Goal: Use online tool/utility: Utilize a website feature to perform a specific function

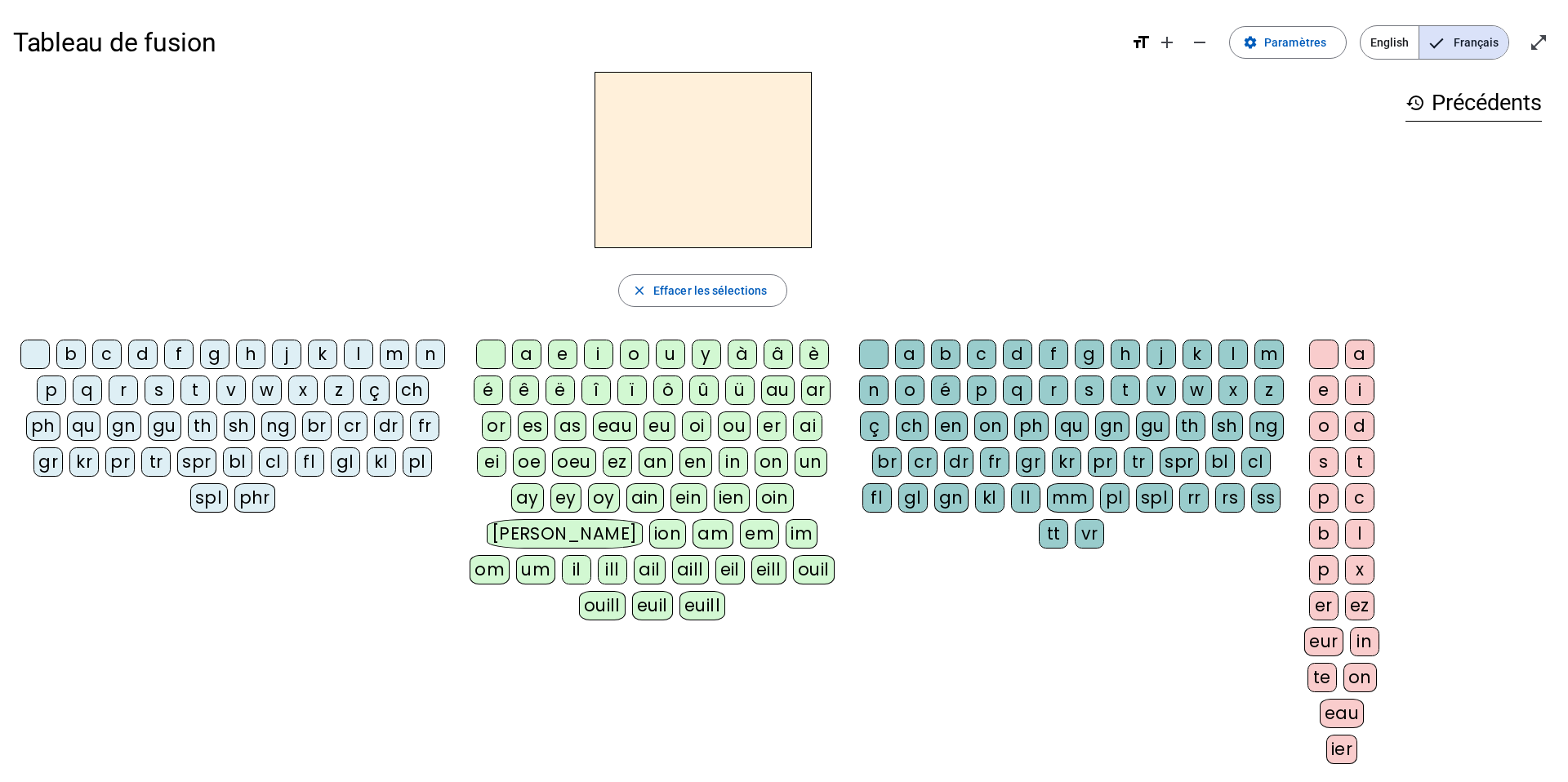
click at [81, 354] on div "b" at bounding box center [71, 354] width 29 height 29
click at [638, 360] on div "o" at bounding box center [635, 354] width 29 height 29
click at [1234, 361] on div "l" at bounding box center [1233, 354] width 29 height 29
click at [159, 393] on div "s" at bounding box center [159, 390] width 29 height 29
click at [597, 358] on div "i" at bounding box center [598, 354] width 29 height 29
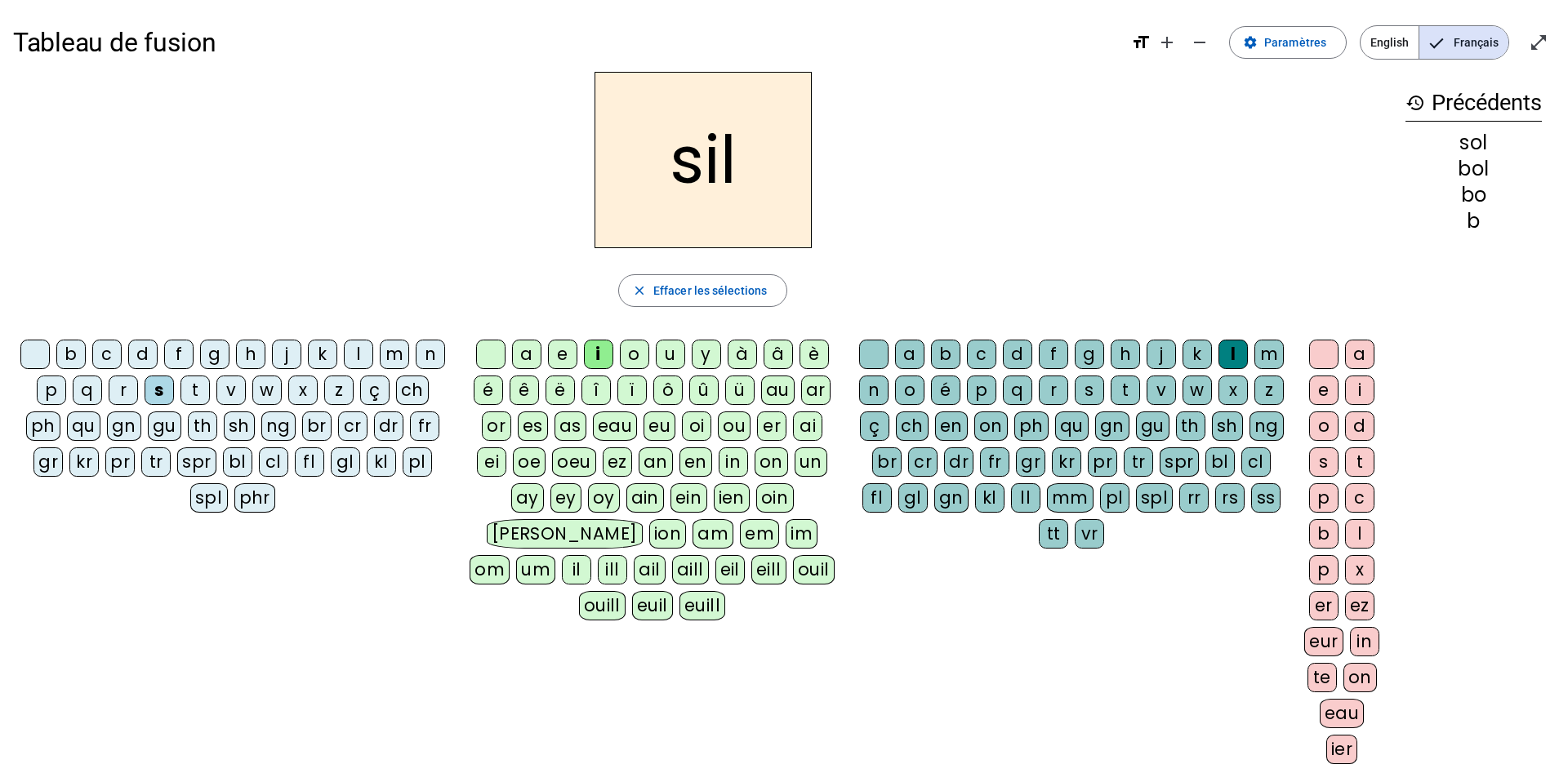
click at [871, 360] on div at bounding box center [874, 354] width 29 height 29
click at [433, 358] on div "n" at bounding box center [430, 354] width 29 height 29
click at [564, 363] on div "e" at bounding box center [563, 354] width 29 height 29
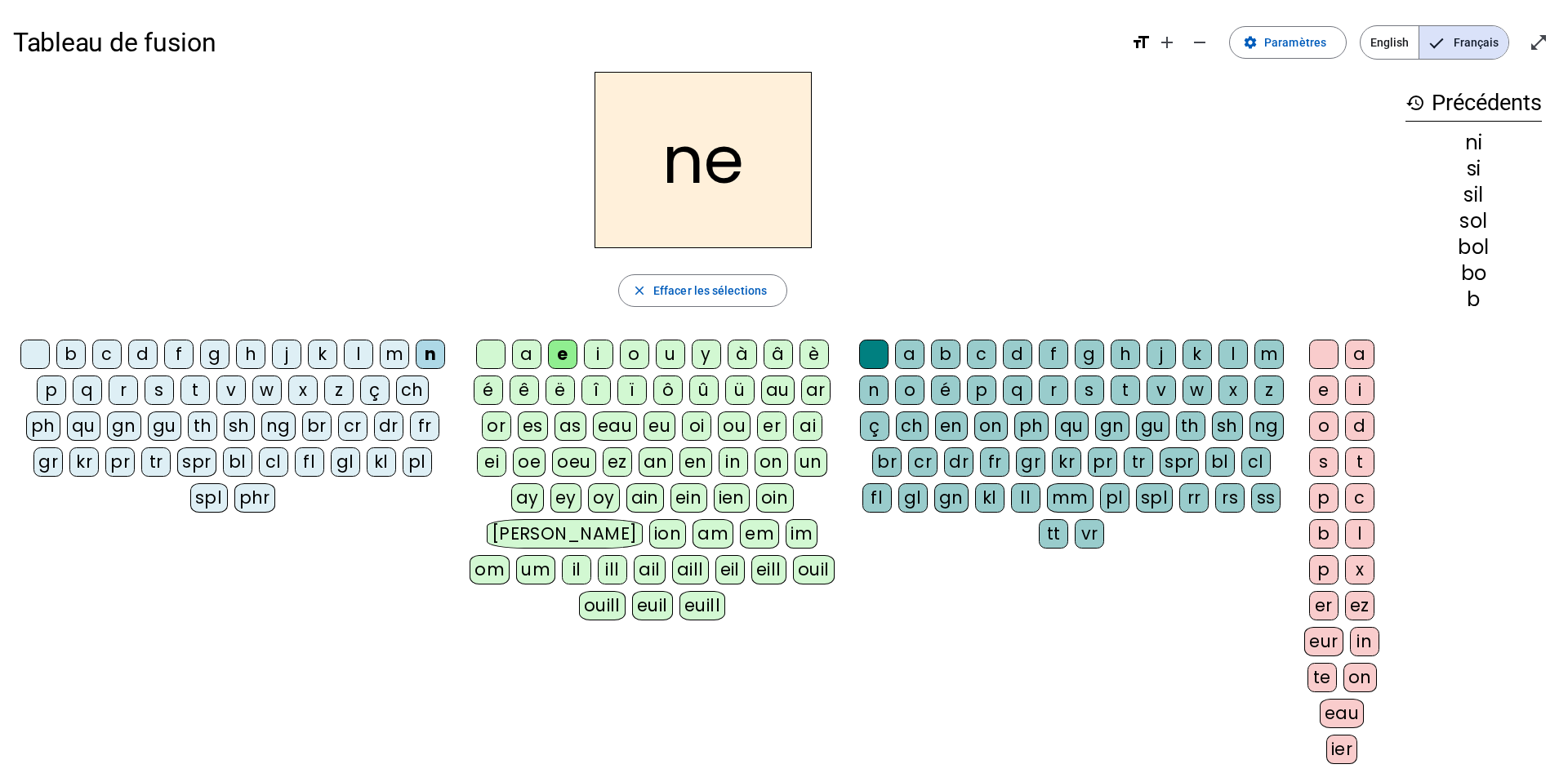
click at [356, 353] on div "l" at bounding box center [358, 354] width 29 height 29
click at [530, 359] on div "a" at bounding box center [527, 354] width 29 height 29
click at [227, 393] on div "v" at bounding box center [231, 390] width 29 height 29
click at [203, 396] on div "t" at bounding box center [195, 390] width 29 height 29
click at [567, 359] on div "e" at bounding box center [563, 354] width 29 height 29
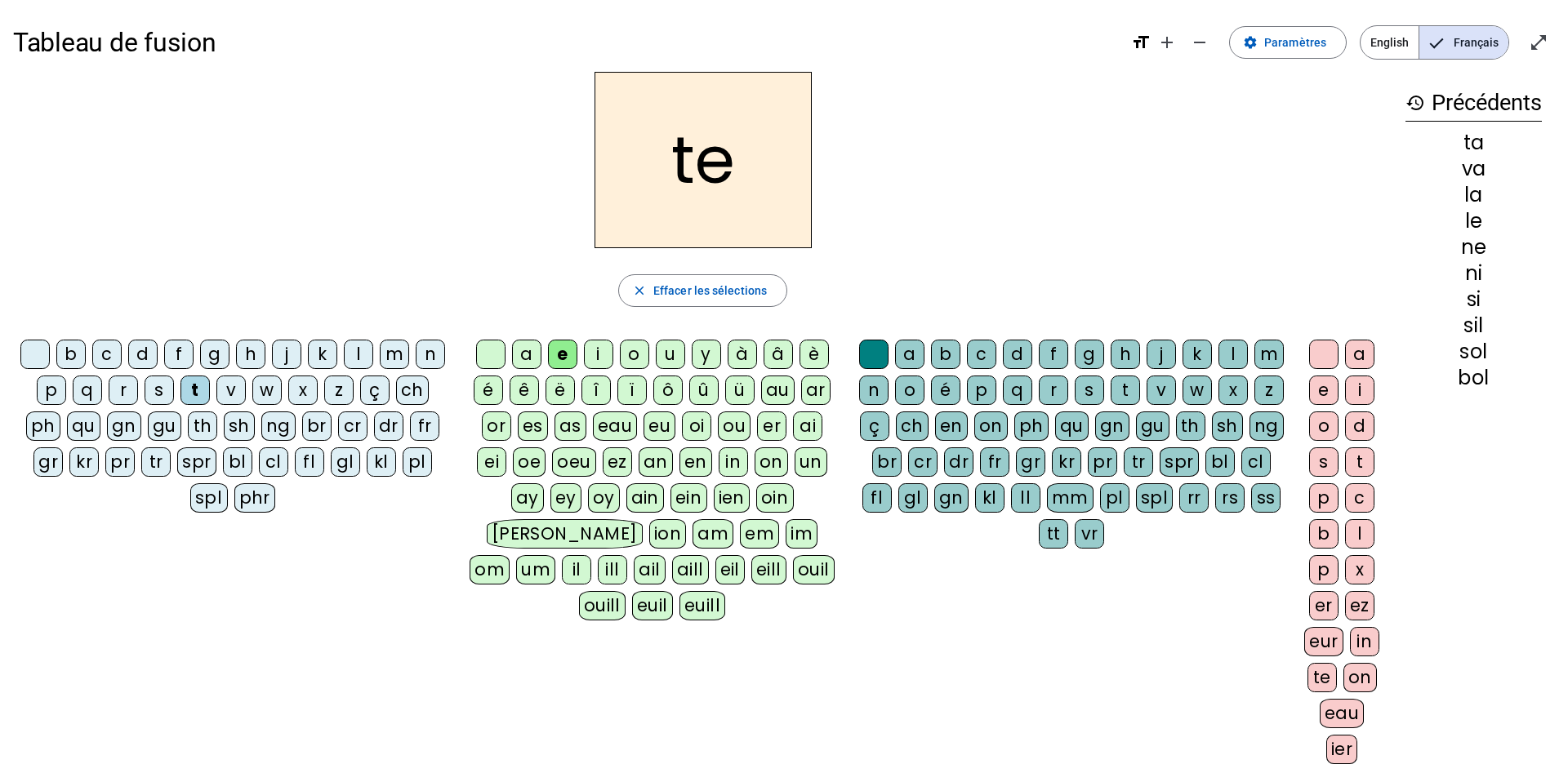
click at [143, 349] on div "d" at bounding box center [142, 354] width 29 height 29
click at [398, 351] on div "m" at bounding box center [395, 354] width 29 height 29
click at [520, 356] on div "a" at bounding box center [527, 354] width 29 height 29
click at [1236, 356] on div "l" at bounding box center [1233, 354] width 29 height 29
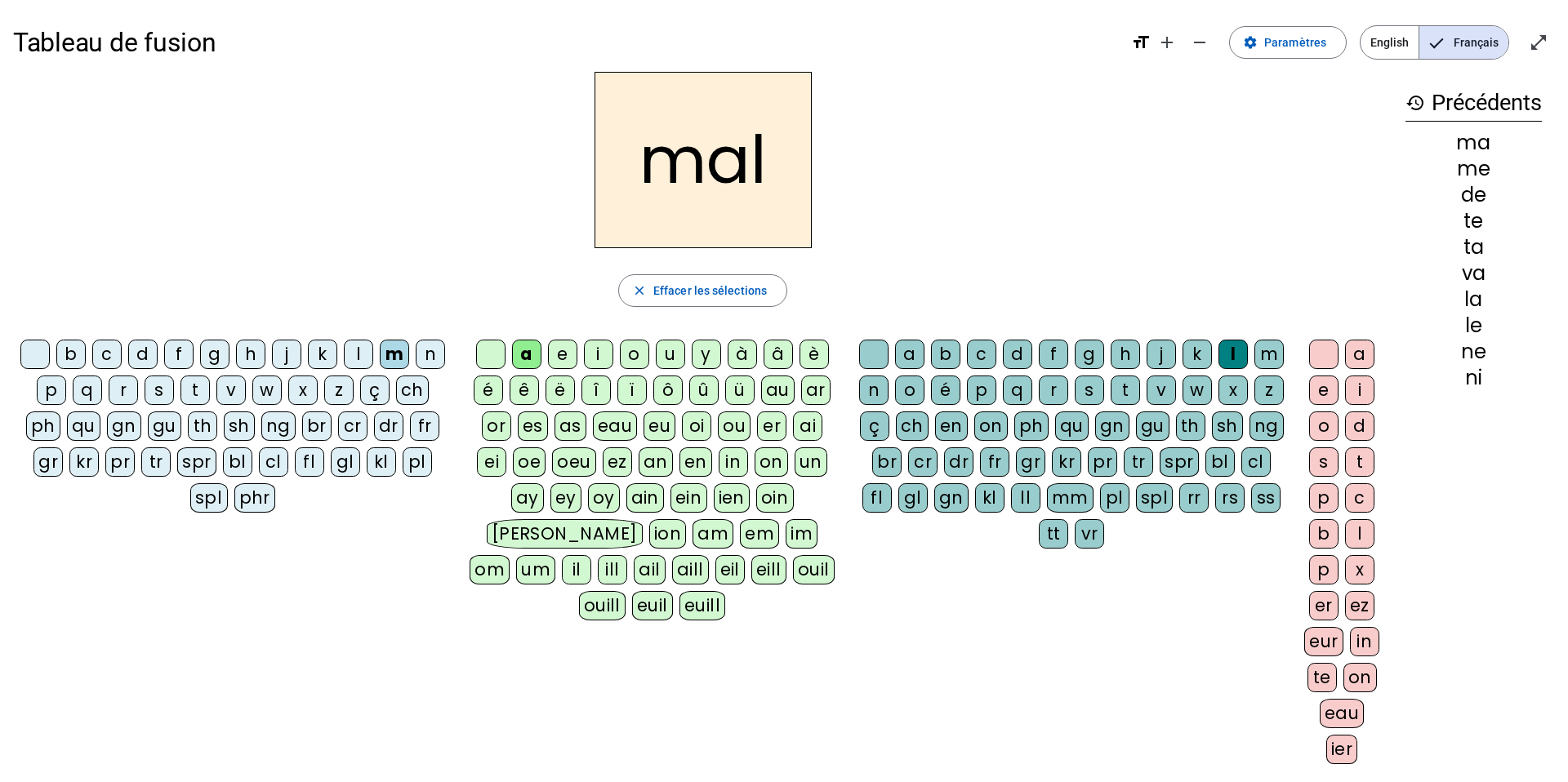
click at [83, 358] on div "b" at bounding box center [71, 354] width 29 height 29
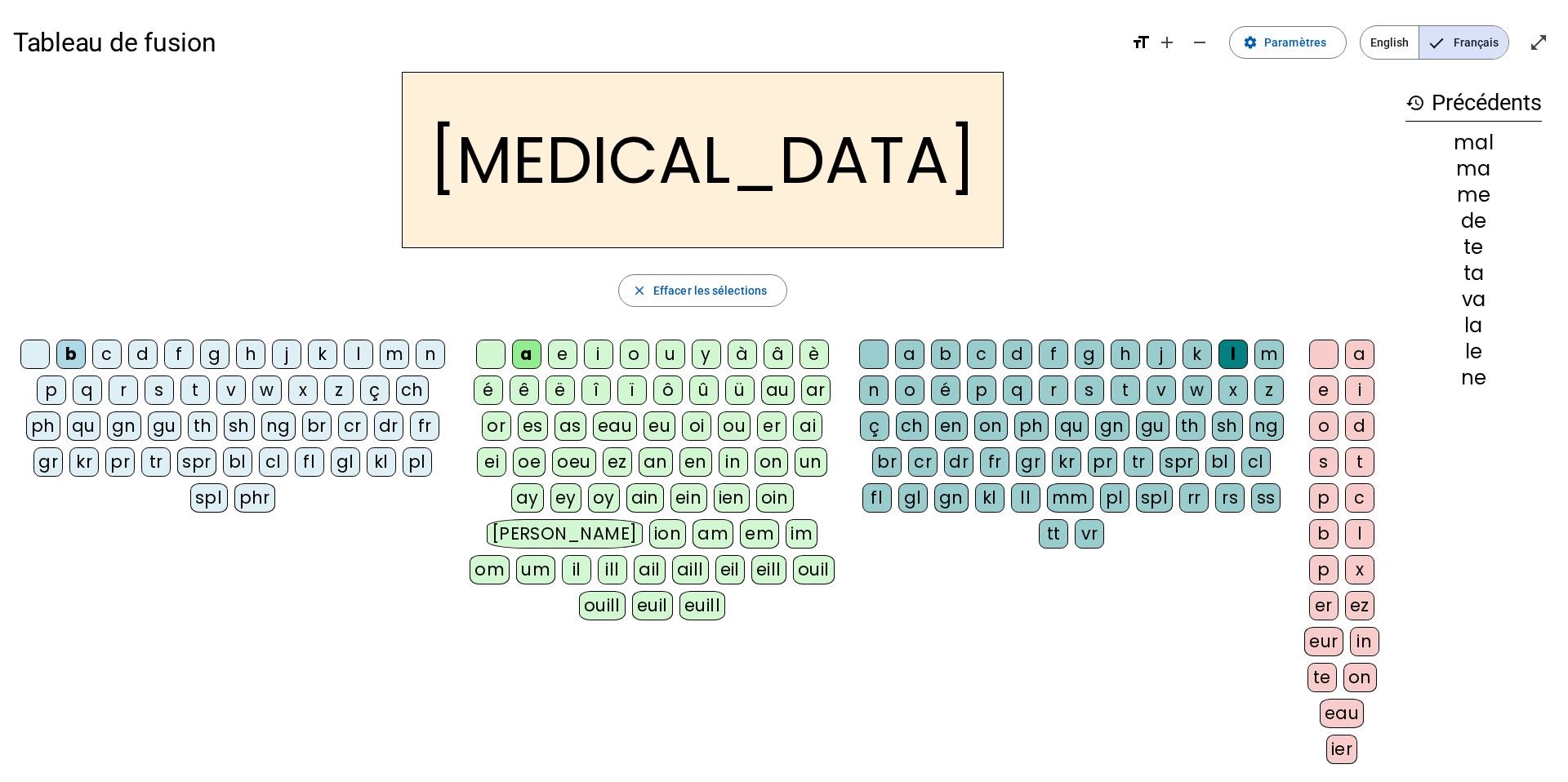
click at [982, 362] on div "c" at bounding box center [982, 354] width 29 height 29
